Goal: Navigation & Orientation: Find specific page/section

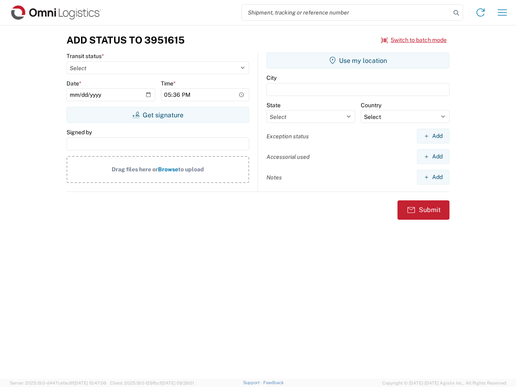
click at [347, 13] on input "search" at bounding box center [346, 12] width 209 height 15
click at [457, 13] on icon at bounding box center [456, 12] width 11 height 11
click at [481, 13] on icon at bounding box center [480, 12] width 13 height 13
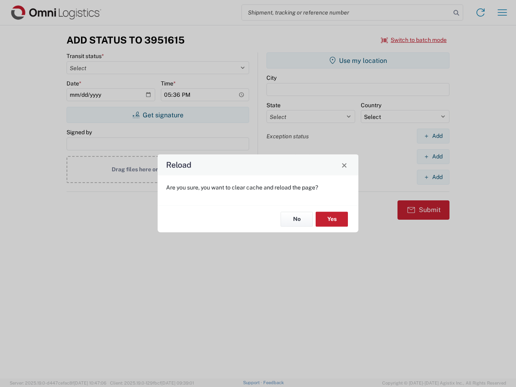
click at [414, 40] on div "Reload Are you sure, you want to clear cache and reload the page? No Yes" at bounding box center [258, 193] width 516 height 387
click at [158, 115] on div "Reload Are you sure, you want to clear cache and reload the page? No Yes" at bounding box center [258, 193] width 516 height 387
click at [358, 61] on div "Reload Are you sure, you want to clear cache and reload the page? No Yes" at bounding box center [258, 193] width 516 height 387
click at [433, 136] on div "Reload Are you sure, you want to clear cache and reload the page? No Yes" at bounding box center [258, 193] width 516 height 387
click at [433, 157] on div "Reload Are you sure, you want to clear cache and reload the page? No Yes" at bounding box center [258, 193] width 516 height 387
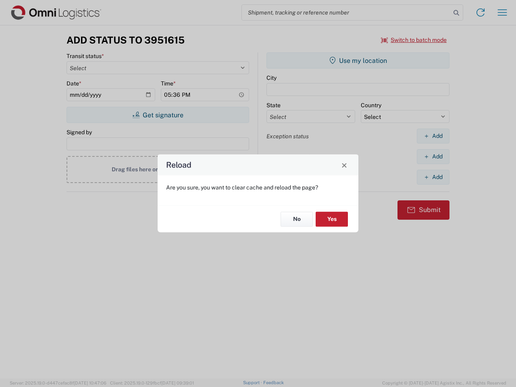
click at [433, 177] on div "Reload Are you sure, you want to clear cache and reload the page? No Yes" at bounding box center [258, 193] width 516 height 387
